Goal: Use online tool/utility: Utilize a website feature to perform a specific function

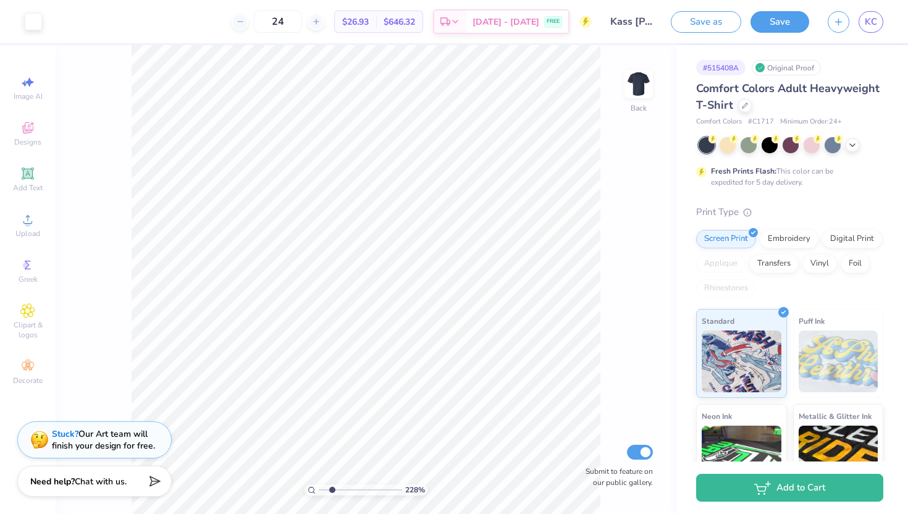
drag, startPoint x: 322, startPoint y: 490, endPoint x: 332, endPoint y: 489, distance: 9.9
click at [332, 489] on input "range" at bounding box center [360, 489] width 83 height 11
drag, startPoint x: 331, startPoint y: 490, endPoint x: 344, endPoint y: 489, distance: 13.0
type input "3.75"
click at [344, 489] on input "range" at bounding box center [360, 489] width 83 height 11
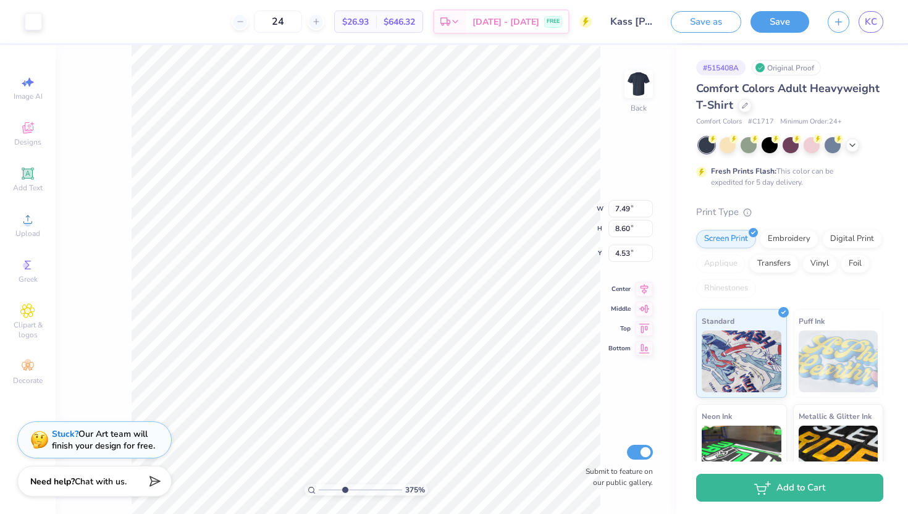
type input "8.60"
type input "5.87"
type input "3.00"
type input "7.49"
type input "8.60"
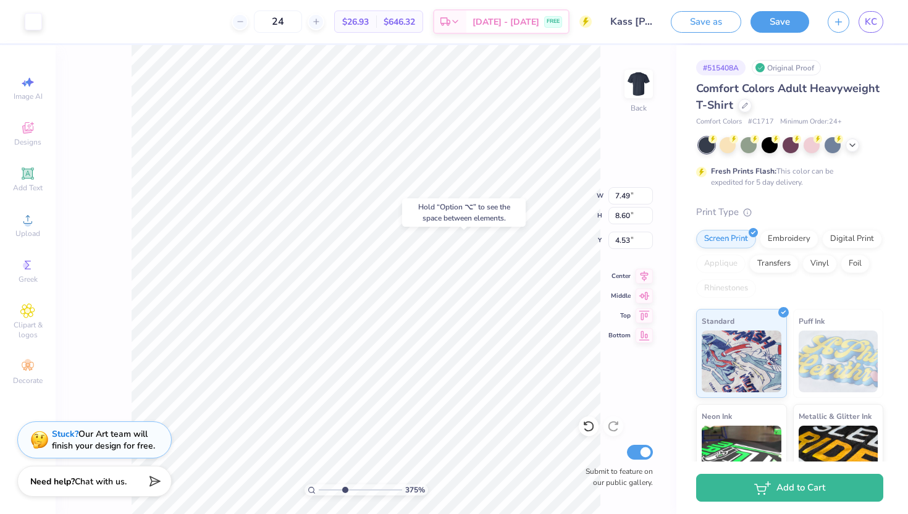
type input "4.57"
click at [329, 490] on input "range" at bounding box center [360, 489] width 83 height 11
click at [591, 422] on icon at bounding box center [588, 426] width 11 height 11
drag, startPoint x: 331, startPoint y: 489, endPoint x: 344, endPoint y: 489, distance: 13.0
type input "3.68"
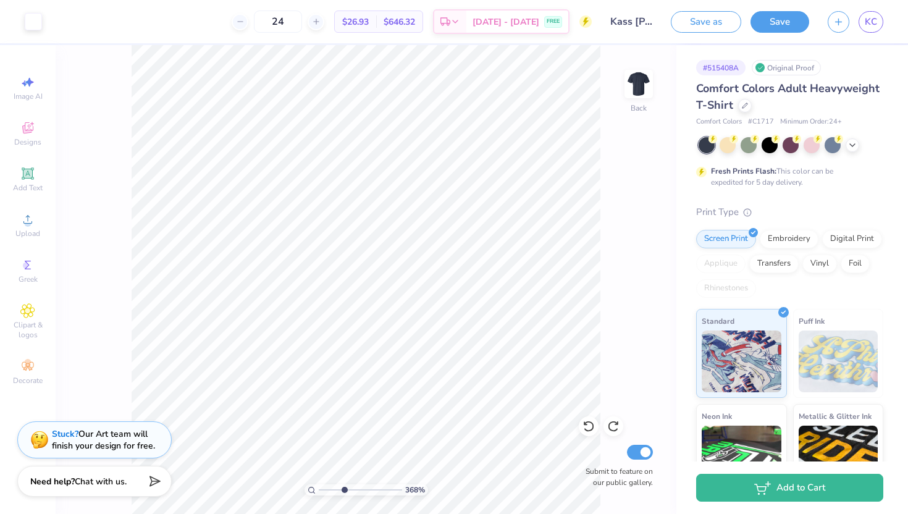
click at [344, 489] on input "range" at bounding box center [360, 489] width 83 height 11
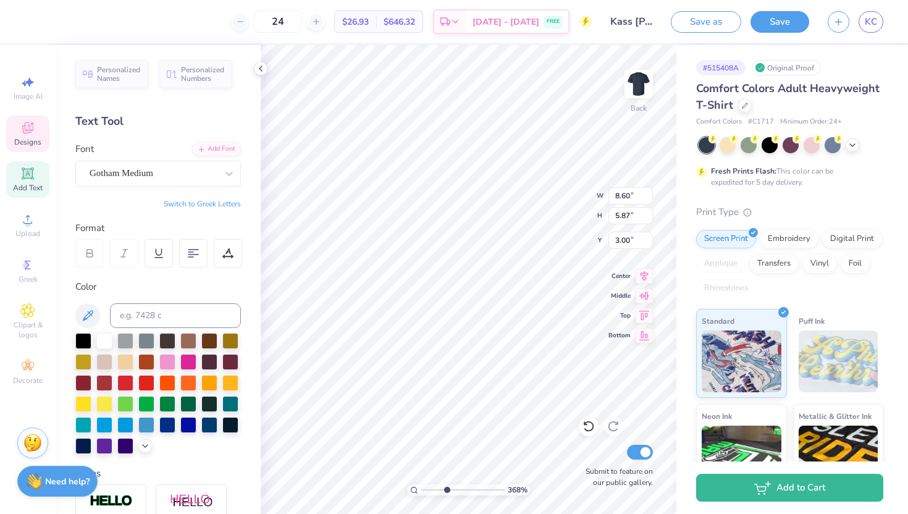
scroll to position [0, 1]
type textarea "[US_STATE] PUBLIC HEALTH"
type input "4.82"
type input "0.19"
type input "0.22"
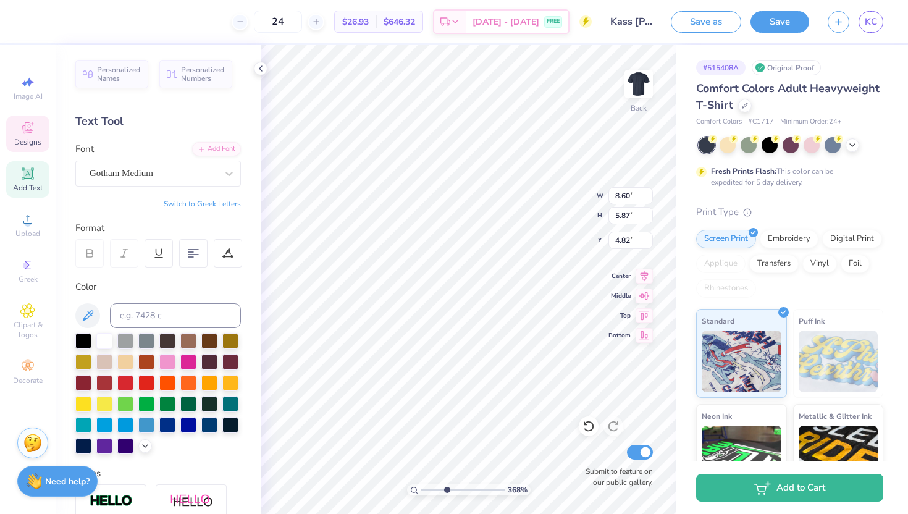
type input "4.60"
click at [260, 67] on polyline at bounding box center [260, 68] width 2 height 5
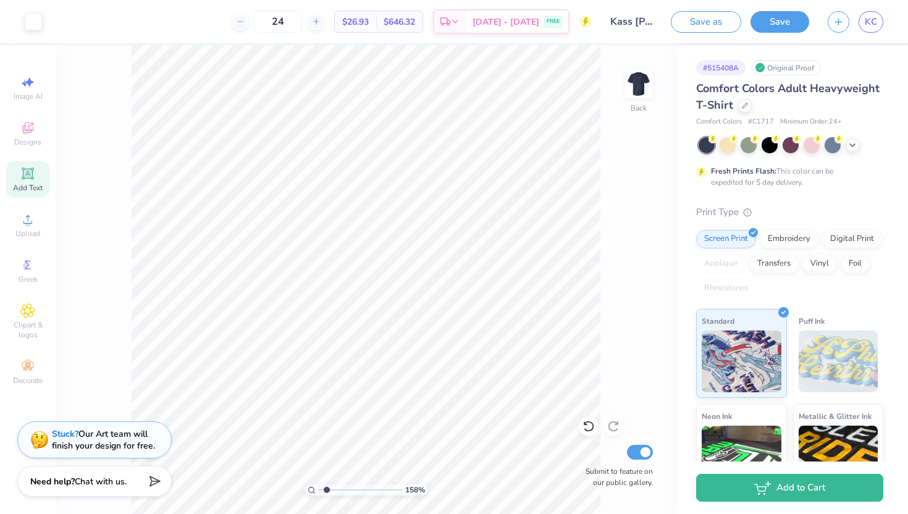
drag, startPoint x: 341, startPoint y: 491, endPoint x: 326, endPoint y: 491, distance: 14.8
type input "1.58"
click at [326, 491] on input "range" at bounding box center [360, 489] width 83 height 11
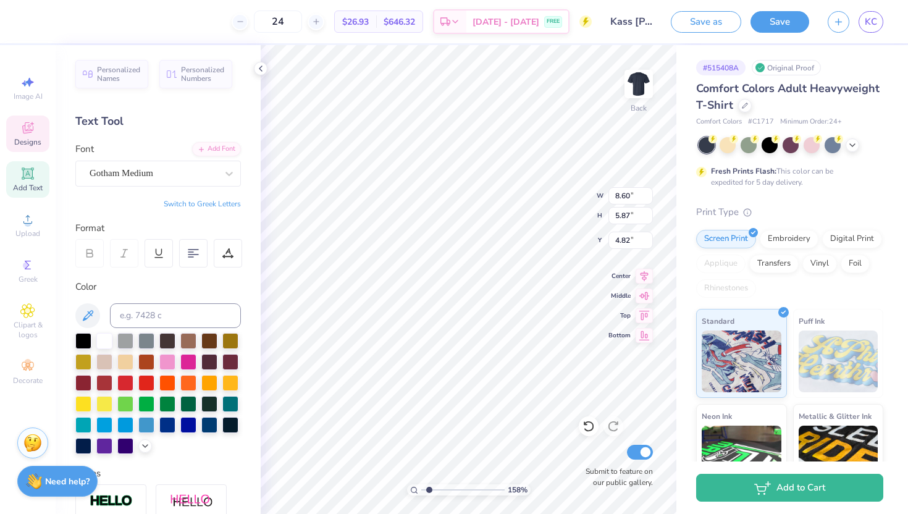
type input "1.85"
click at [141, 170] on div "Gotham Medium" at bounding box center [153, 173] width 130 height 19
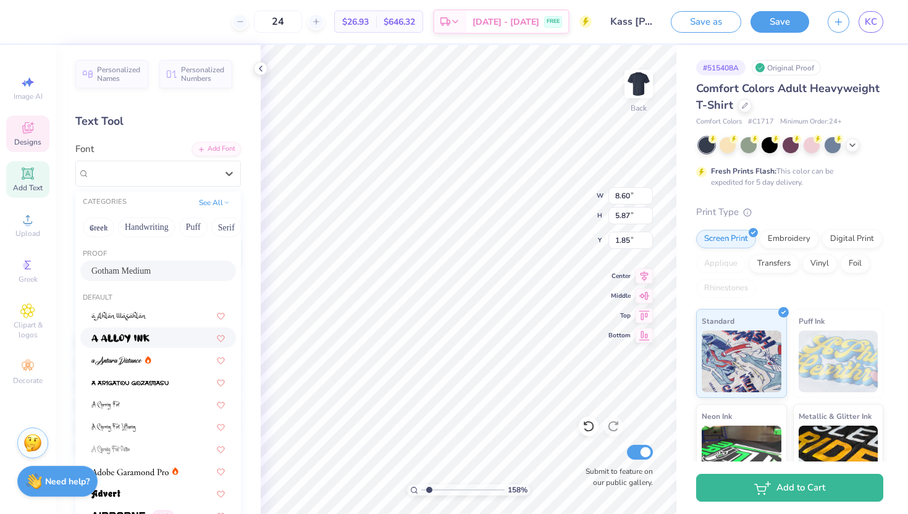
click at [162, 332] on div at bounding box center [157, 337] width 133 height 13
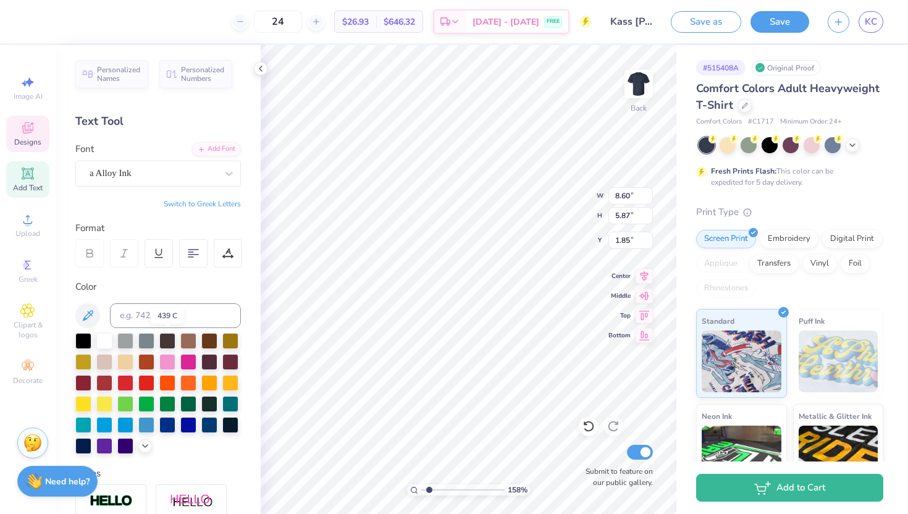
type input "8.06"
type input "5.54"
type input "1.99"
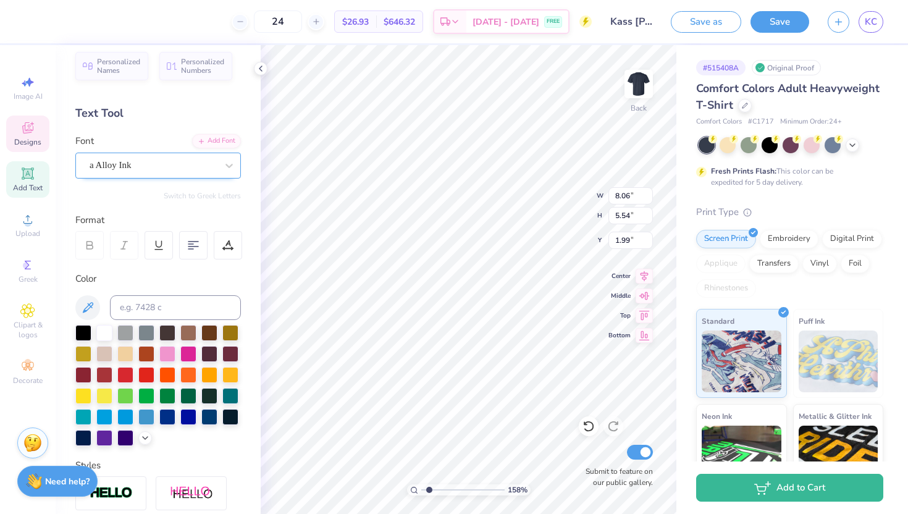
click at [137, 163] on div "a Alloy Ink" at bounding box center [153, 165] width 130 height 19
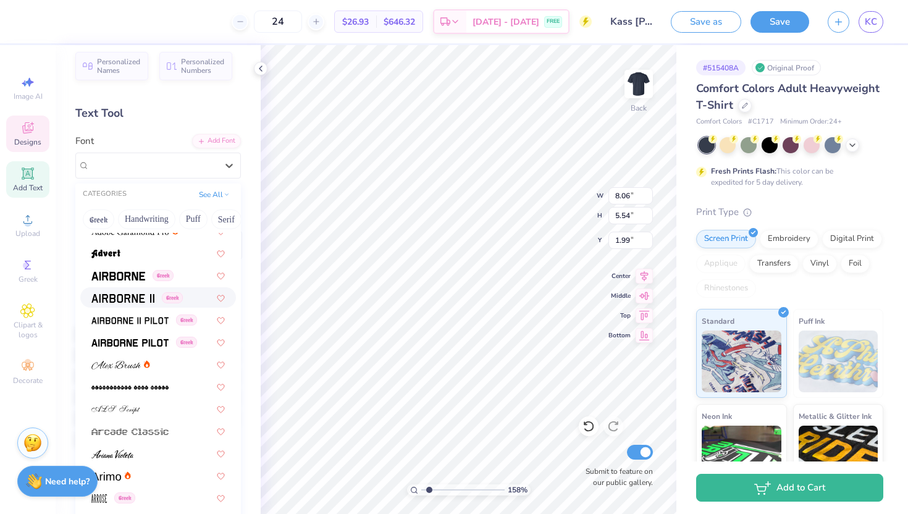
scroll to position [225, 0]
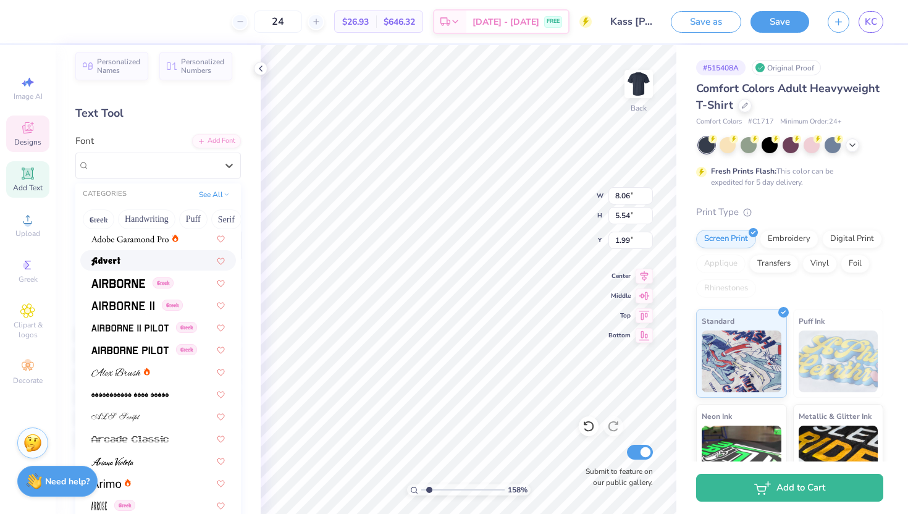
click at [134, 261] on div at bounding box center [157, 260] width 133 height 13
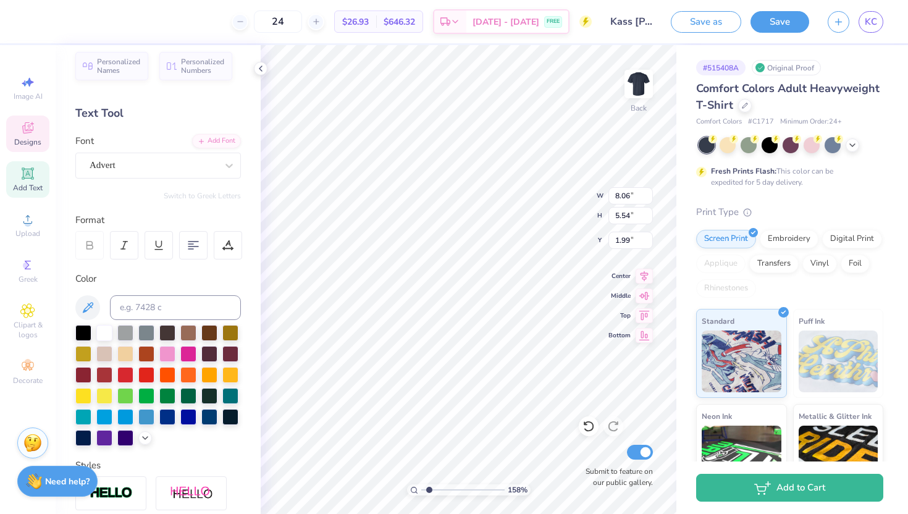
type input "8.34"
type input "5.55"
type input "1.95"
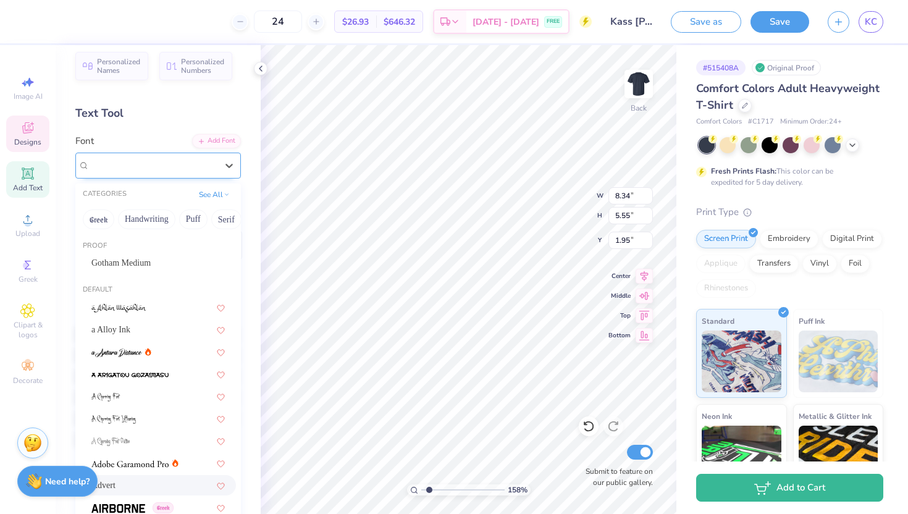
click at [122, 161] on div "Advert" at bounding box center [153, 165] width 130 height 19
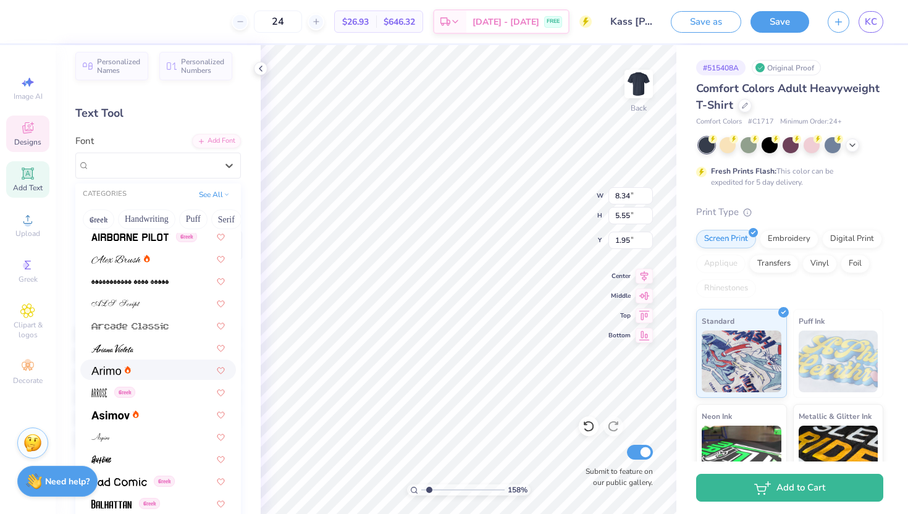
scroll to position [380, 0]
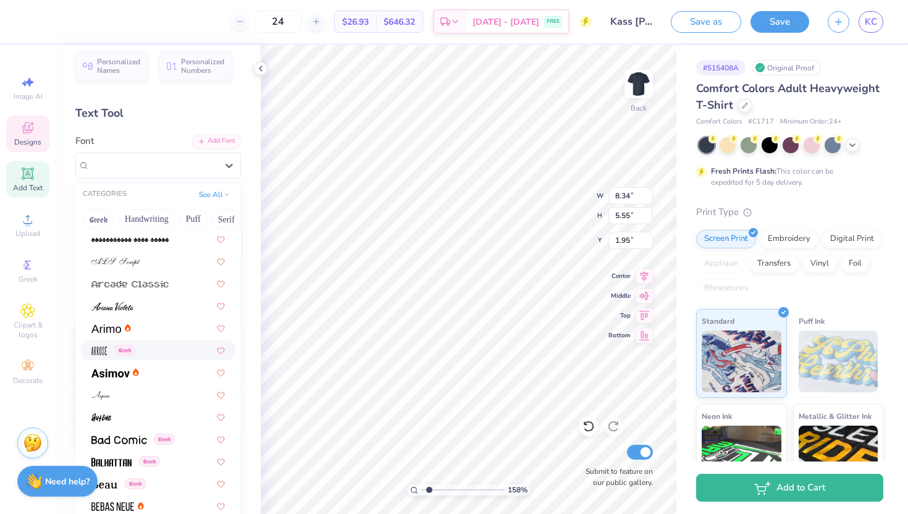
click at [164, 345] on div "Greek" at bounding box center [157, 350] width 133 height 13
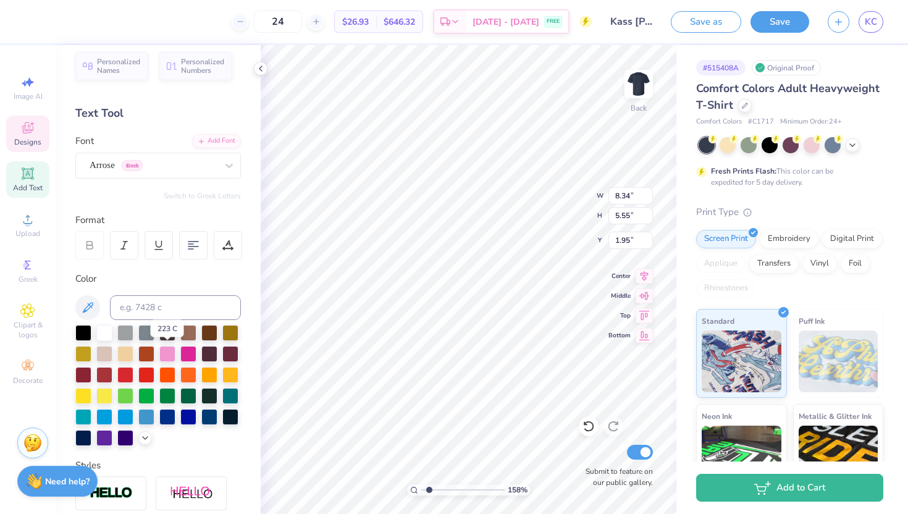
type input "4.25"
type input "3.13"
type input "3.22"
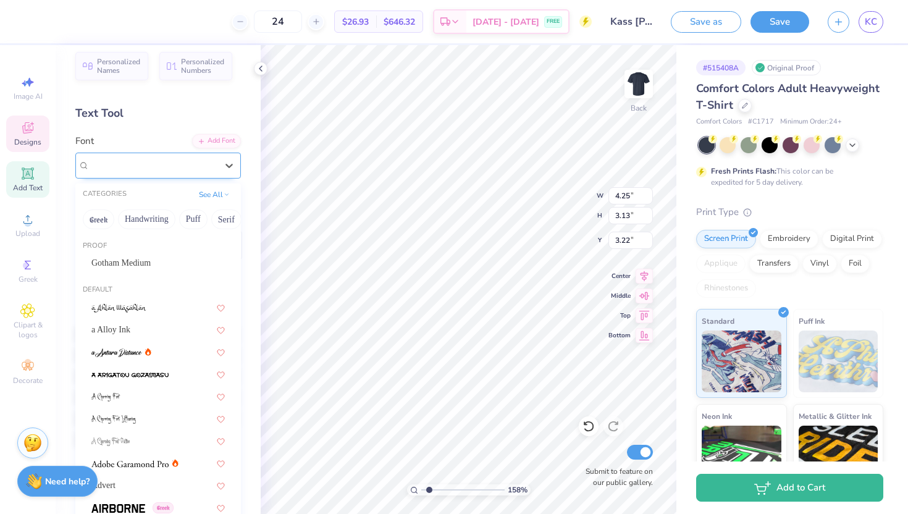
click at [174, 153] on div "Arrose Greek" at bounding box center [158, 166] width 166 height 26
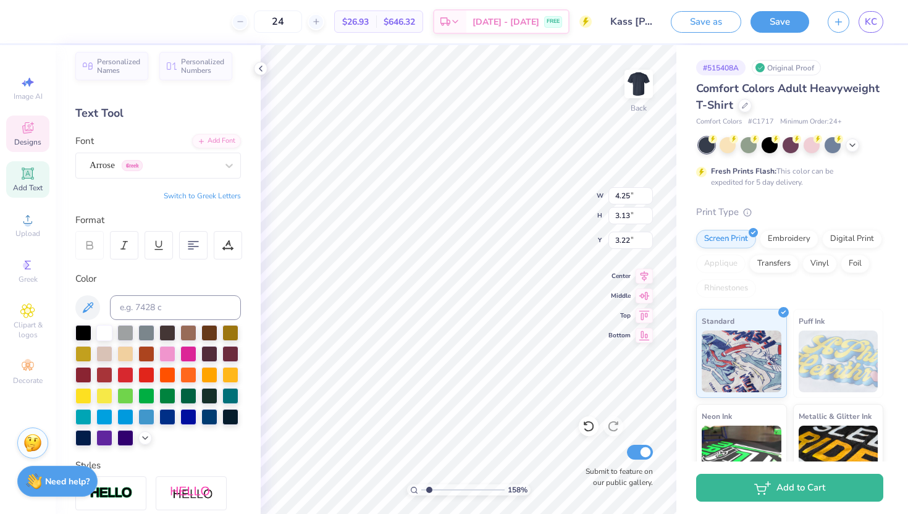
type input "3.00"
type input "4.60"
type input "0.84"
type input "4.14"
type input "3.17"
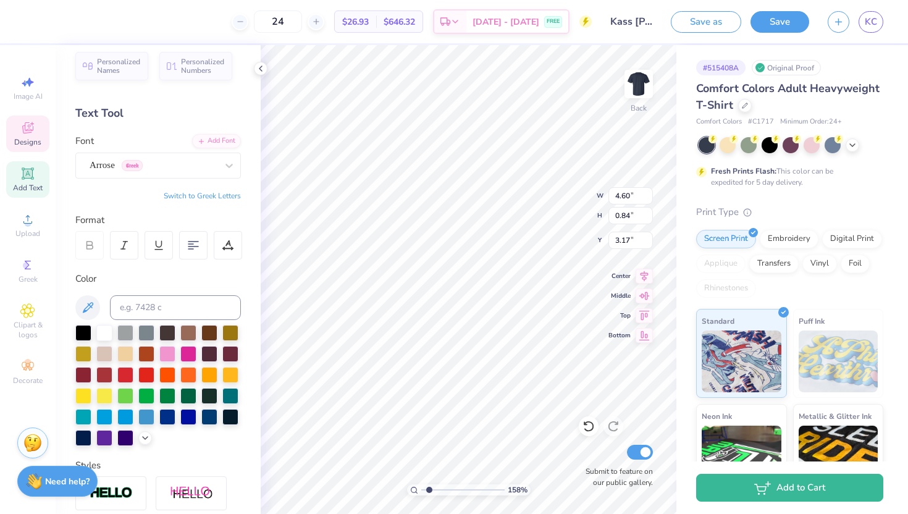
type input "1.77"
click at [588, 428] on icon at bounding box center [589, 426] width 12 height 12
type input "9.01"
type input "3.00"
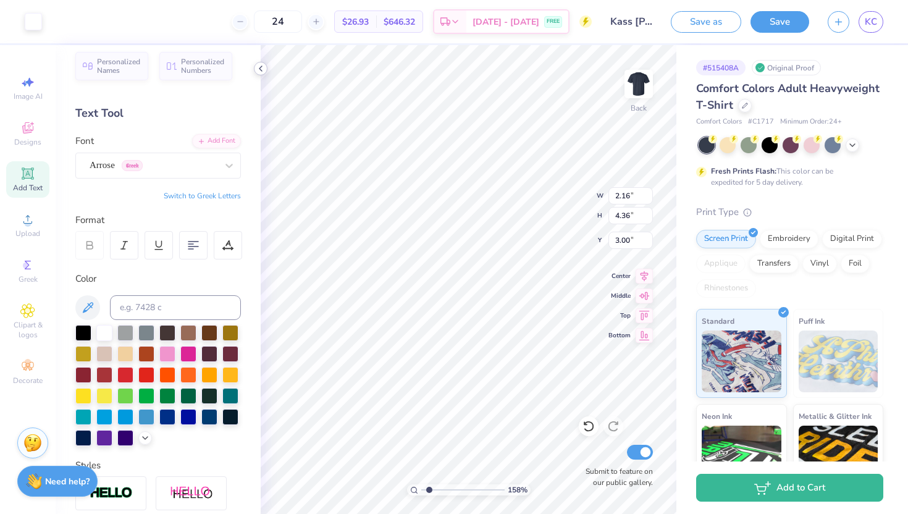
click at [256, 70] on icon at bounding box center [261, 69] width 10 height 10
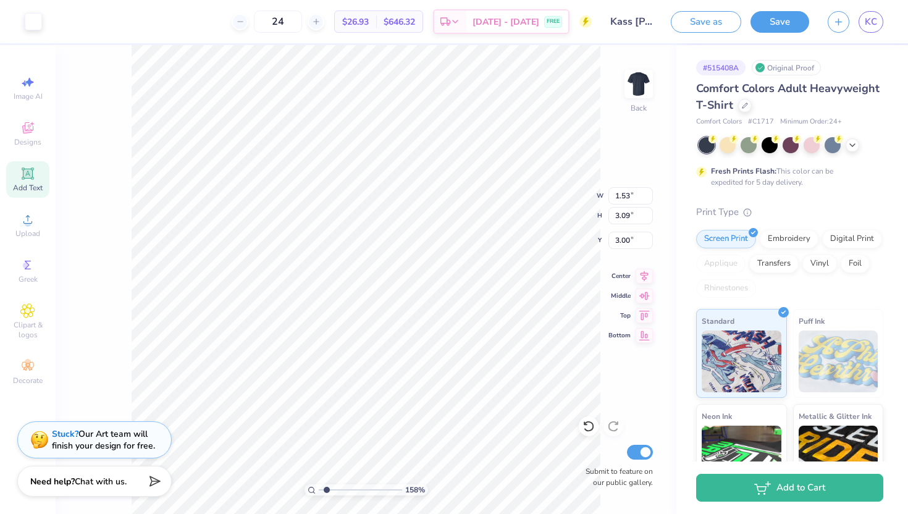
type input "1.53"
type input "3.09"
type input "2.94"
drag, startPoint x: 328, startPoint y: 489, endPoint x: 340, endPoint y: 489, distance: 11.7
type input "3.25"
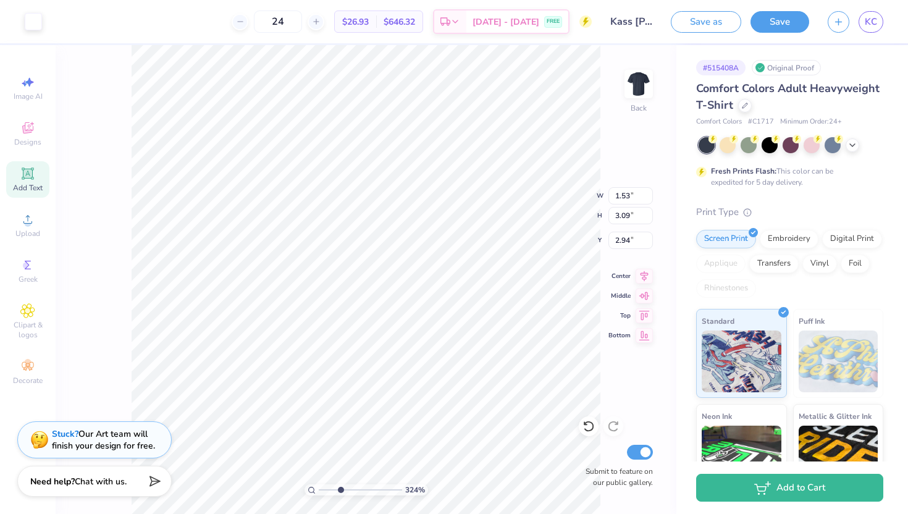
click at [340, 489] on input "range" at bounding box center [360, 489] width 83 height 11
type input "3.00"
type input "1.19"
type input "2.40"
type input "2.97"
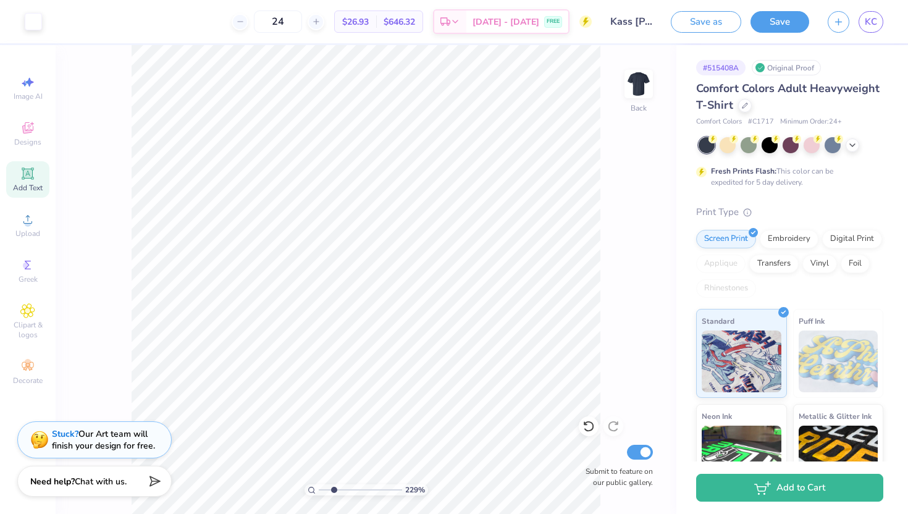
type input "2.46"
click at [334, 489] on input "range" at bounding box center [360, 489] width 83 height 11
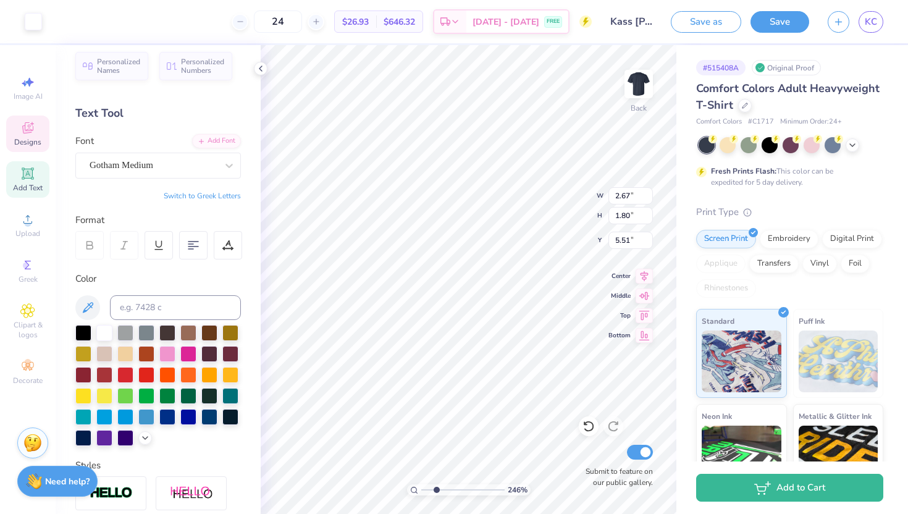
type input "5.50"
type input "5.52"
type input "2.97"
type input "0.37"
type input "6.24"
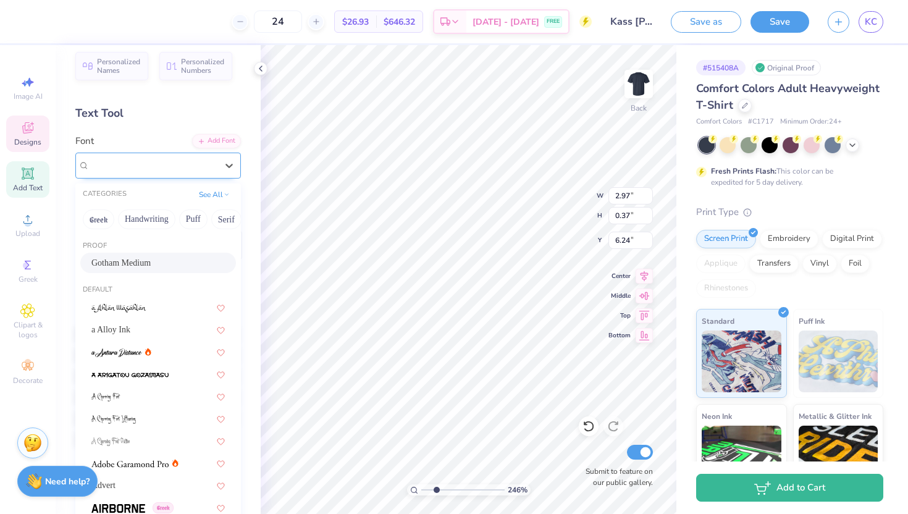
click at [147, 162] on div "Gotham Medium" at bounding box center [153, 165] width 130 height 19
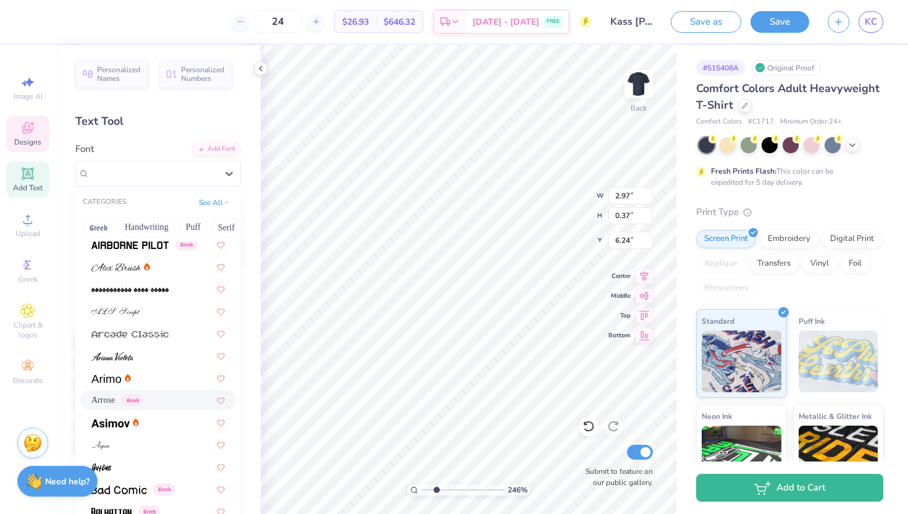
scroll to position [424, 0]
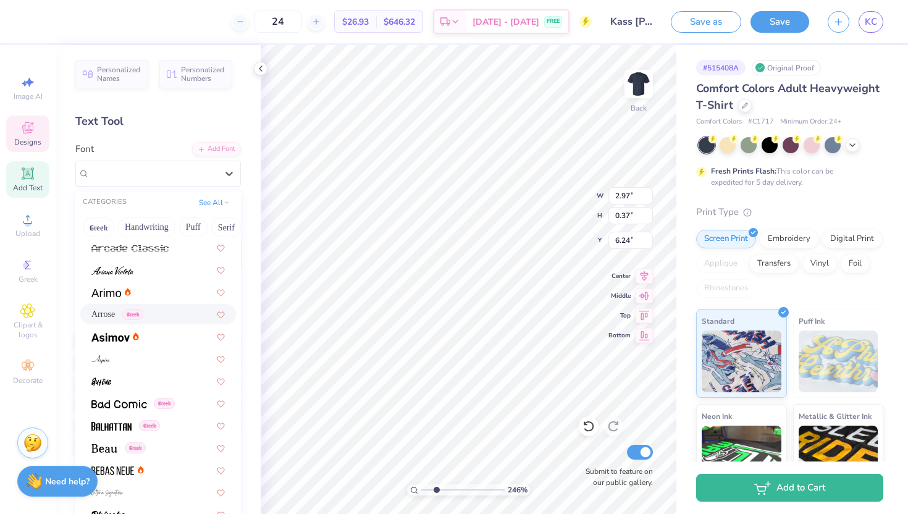
click at [153, 318] on div "Arrose Greek" at bounding box center [157, 314] width 133 height 13
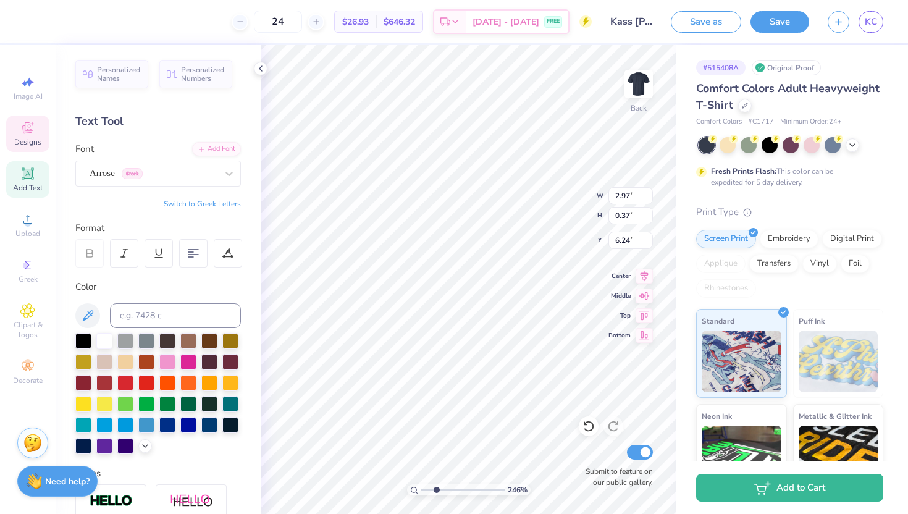
type input "1.53"
type input "0.46"
type input "6.19"
type input "4.17"
type input "1.54"
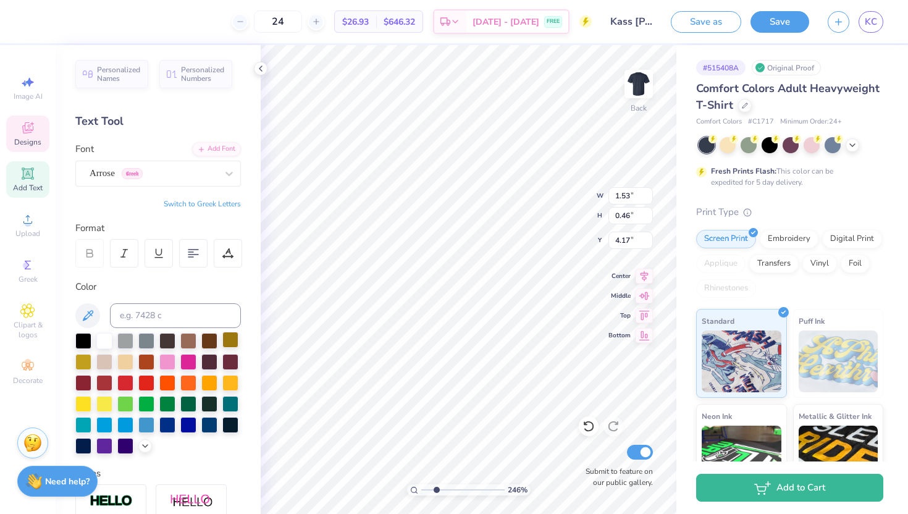
type input "0.49"
type input "4.16"
drag, startPoint x: 434, startPoint y: 490, endPoint x: 444, endPoint y: 490, distance: 10.5
type input "3.43"
click at [444, 490] on input "range" at bounding box center [462, 489] width 83 height 11
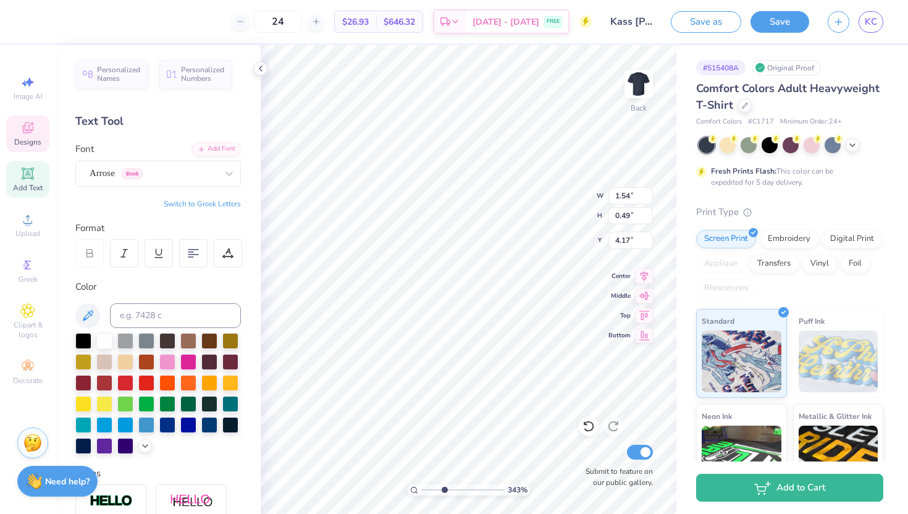
type input "0.48"
type input "4.18"
type input "4.05"
type input "3.15"
drag, startPoint x: 442, startPoint y: 487, endPoint x: 435, endPoint y: 487, distance: 7.4
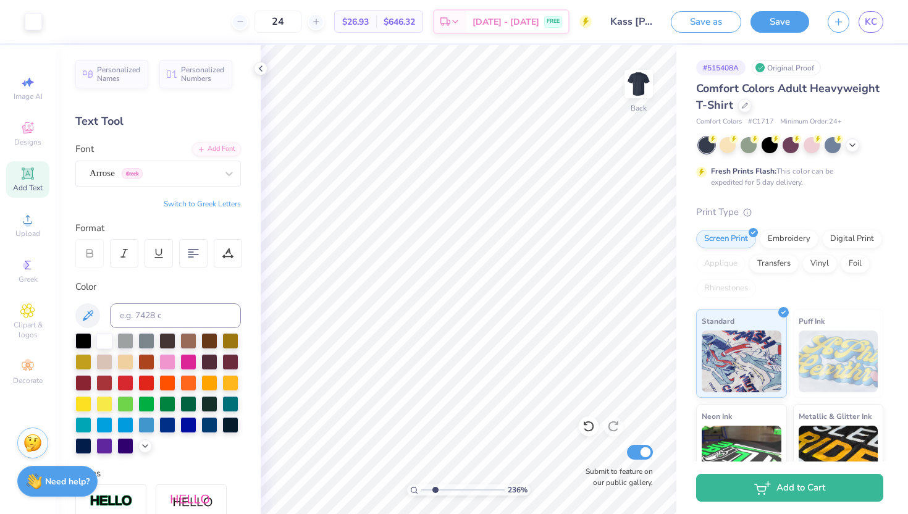
type input "2.36"
click at [435, 487] on input "range" at bounding box center [462, 489] width 83 height 11
click at [259, 64] on icon at bounding box center [261, 69] width 10 height 10
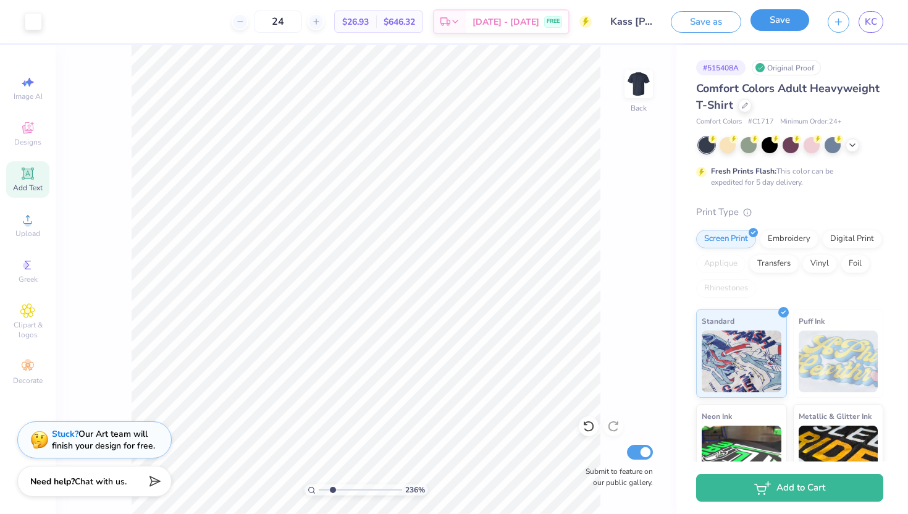
click at [793, 17] on button "Save" at bounding box center [780, 20] width 59 height 22
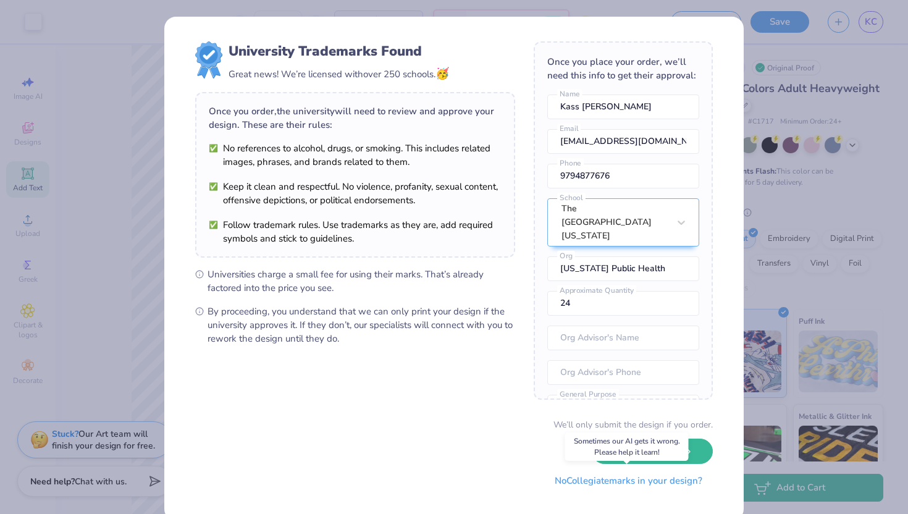
click at [614, 480] on button "No Collegiate marks in your design?" at bounding box center [628, 480] width 169 height 25
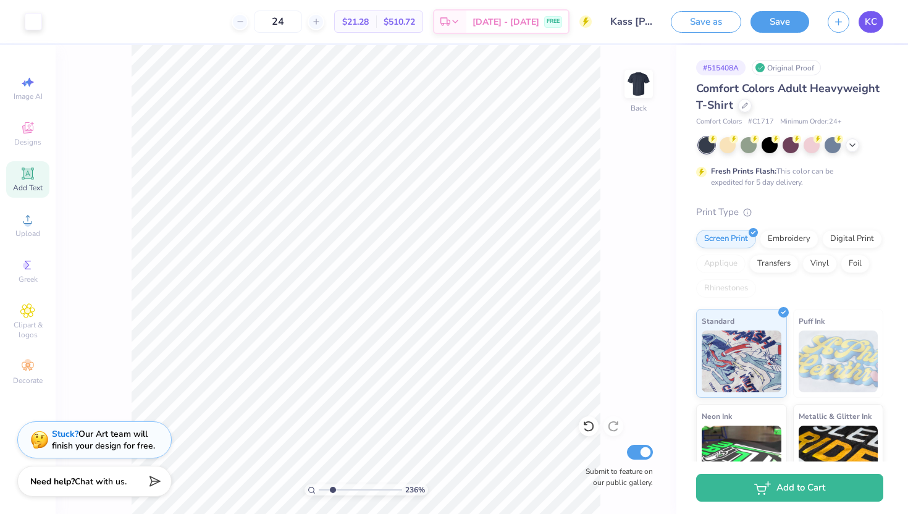
click at [866, 21] on span "KC" at bounding box center [871, 22] width 12 height 14
